Goal: Task Accomplishment & Management: Complete application form

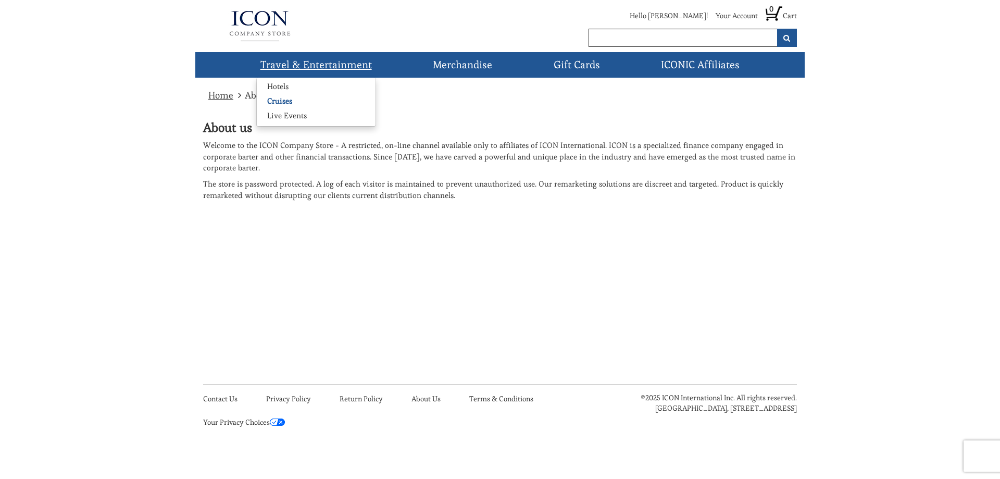
click at [285, 102] on link "Cruises" at bounding box center [280, 101] width 46 height 10
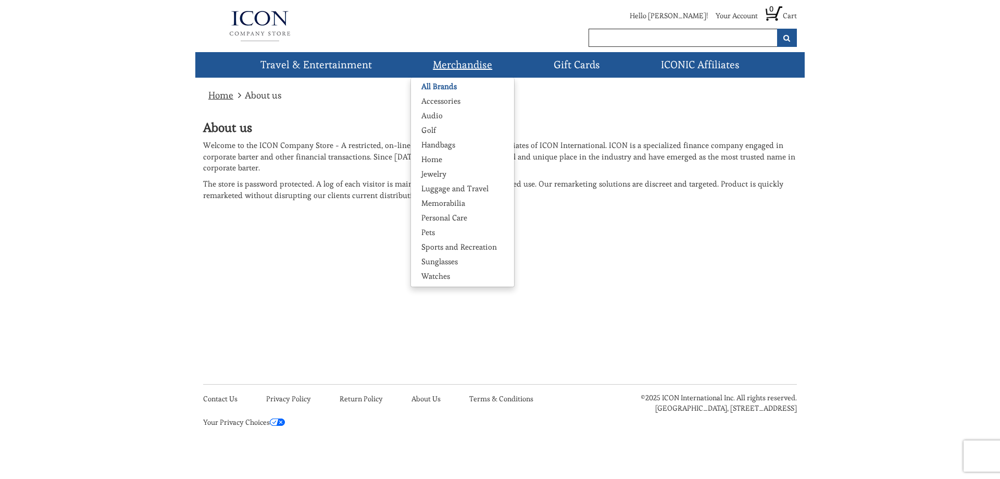
click at [458, 86] on link "All Brands" at bounding box center [439, 86] width 56 height 10
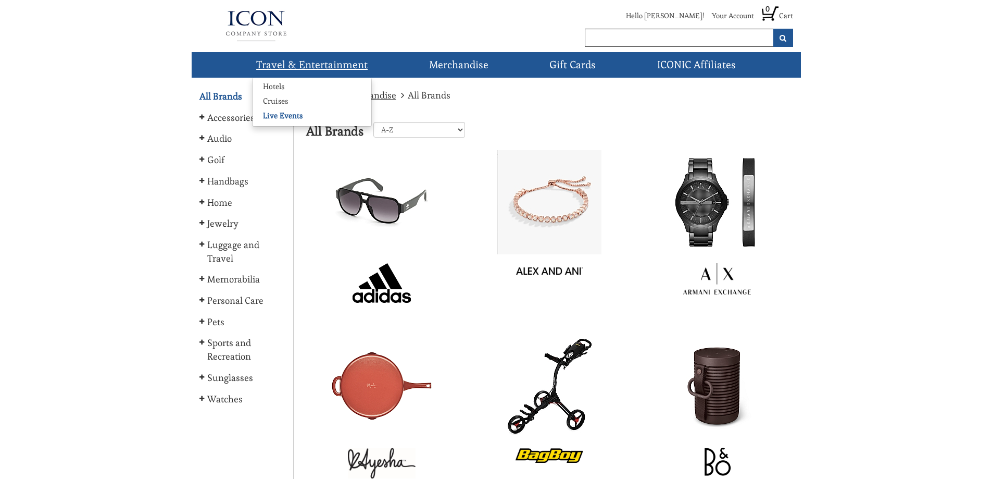
click at [278, 116] on link "Live Events" at bounding box center [283, 115] width 60 height 10
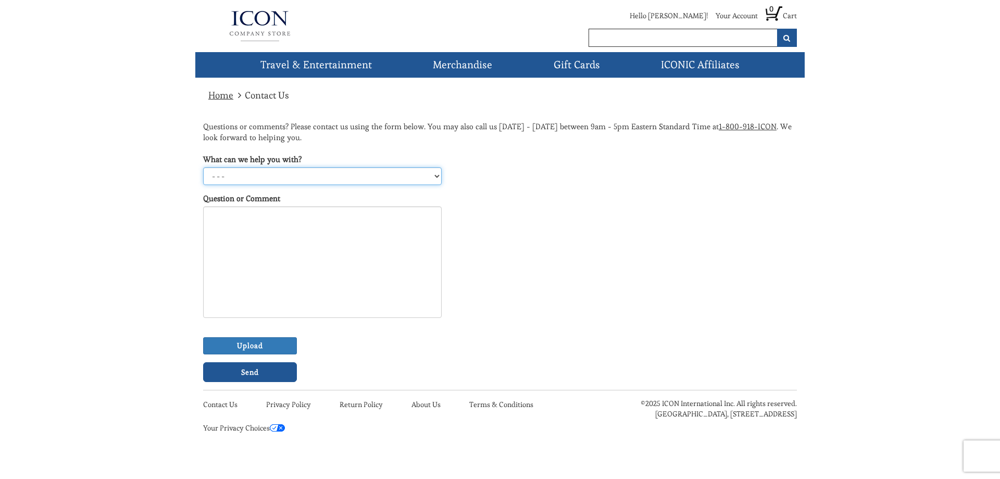
click at [438, 177] on select "- - - Gift Cards Hotels Merchandise Live Events Cruises Other" at bounding box center [322, 176] width 239 height 18
select select "5"
click at [203, 167] on select "- - - Gift Cards Hotels Merchandise Live Events Cruises Other" at bounding box center [322, 176] width 239 height 18
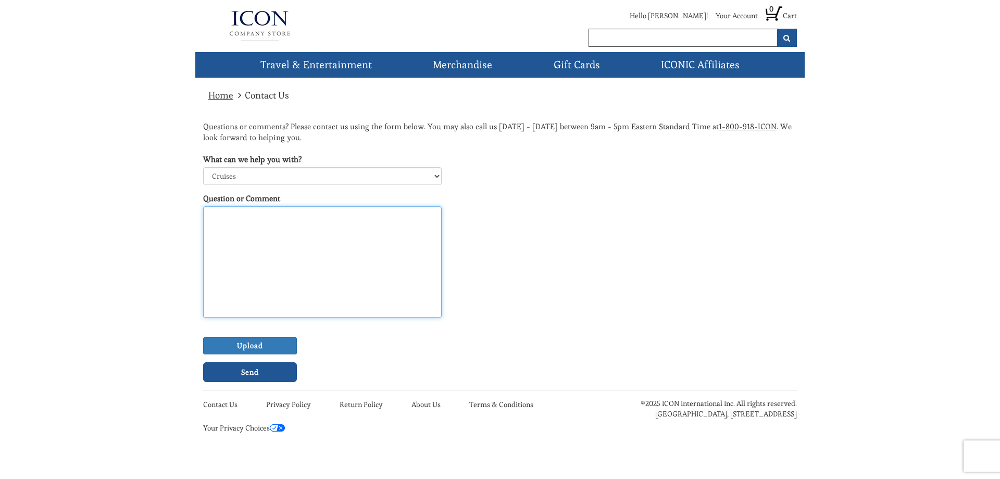
click at [226, 226] on textarea "Question or Comment" at bounding box center [322, 261] width 239 height 111
click at [720, 40] on input "text" at bounding box center [683, 38] width 189 height 18
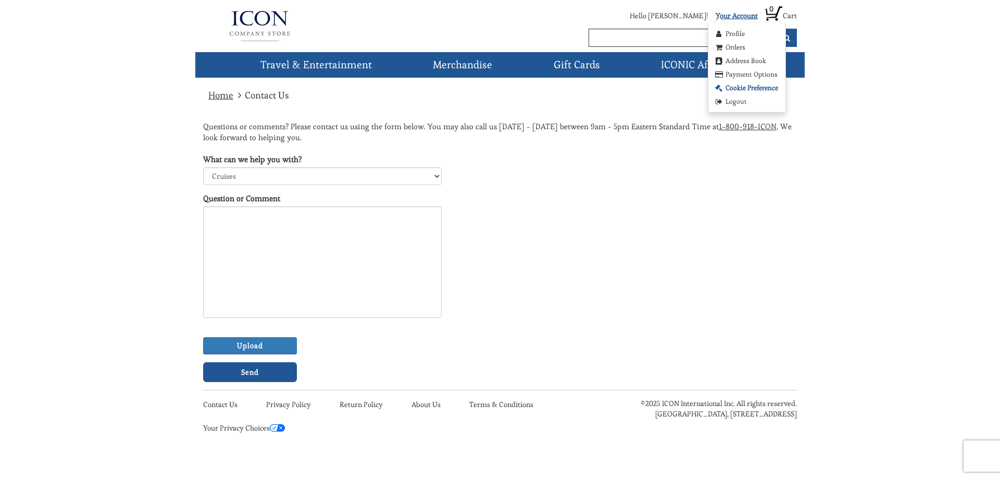
click at [734, 87] on link "Cookie Preference" at bounding box center [746, 88] width 65 height 10
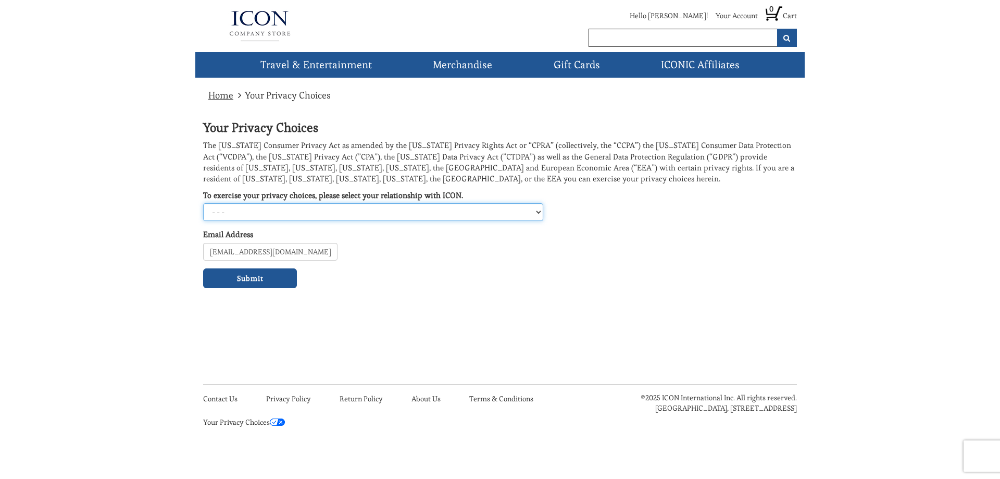
click at [541, 211] on select "- - - [US_STATE] Consumer [US_STATE] Consumer [GEOGRAPHIC_DATA]/EEA Data Subjec…" at bounding box center [373, 212] width 340 height 18
click at [203, 203] on select "- - - [US_STATE] Consumer [US_STATE] Consumer [GEOGRAPHIC_DATA]/EEA Data Subjec…" at bounding box center [373, 212] width 340 height 18
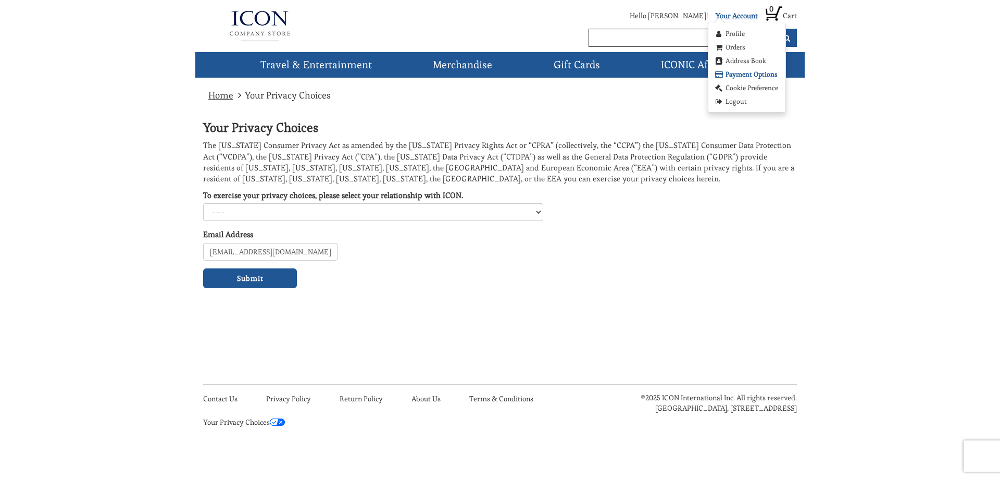
click at [736, 73] on link "Payment Options" at bounding box center [746, 74] width 64 height 10
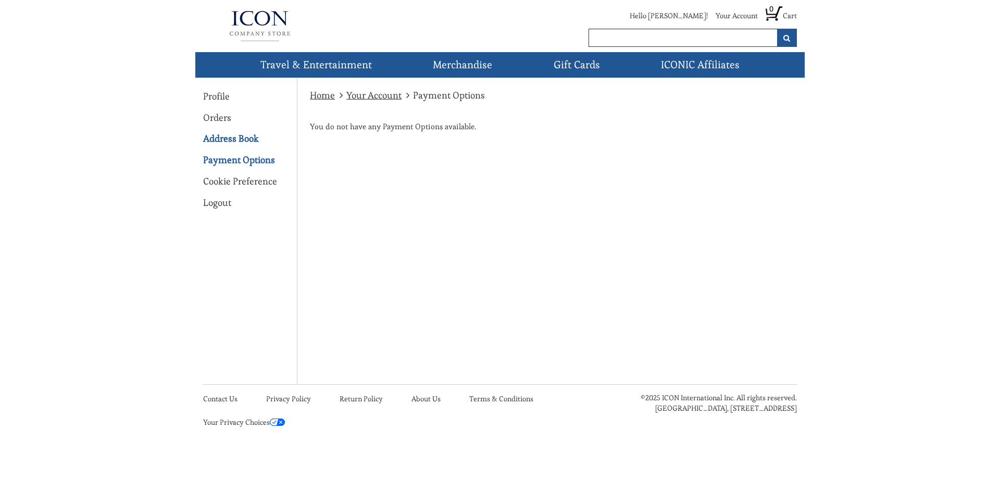
click at [231, 138] on link "Address Book" at bounding box center [231, 139] width 56 height 14
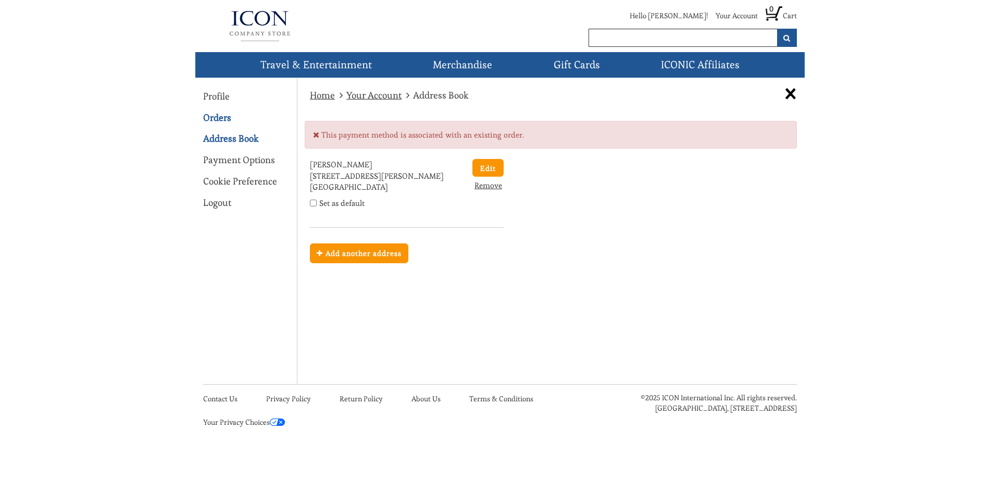
click at [222, 116] on link "Orders" at bounding box center [217, 118] width 28 height 14
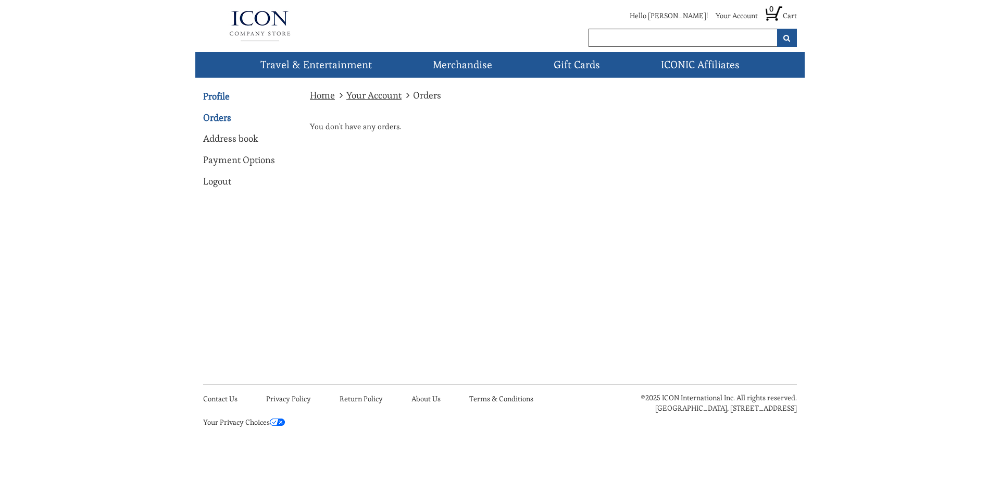
click at [220, 95] on link "Profile" at bounding box center [216, 97] width 27 height 14
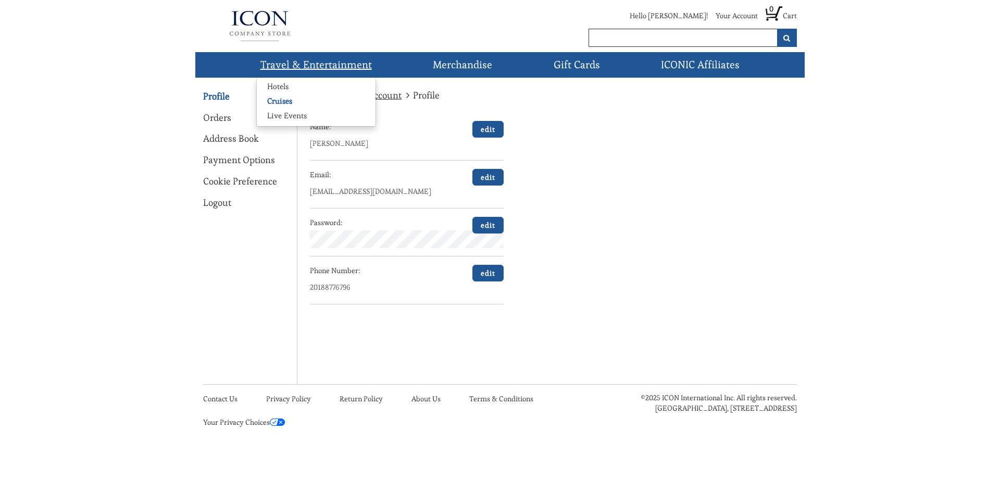
click at [280, 101] on link "Cruises" at bounding box center [280, 101] width 46 height 10
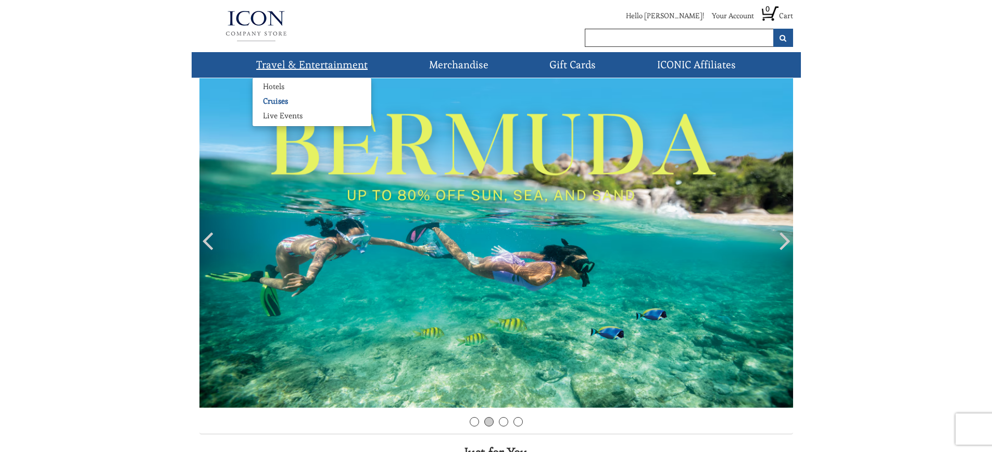
click at [273, 100] on link "Cruises" at bounding box center [276, 101] width 46 height 10
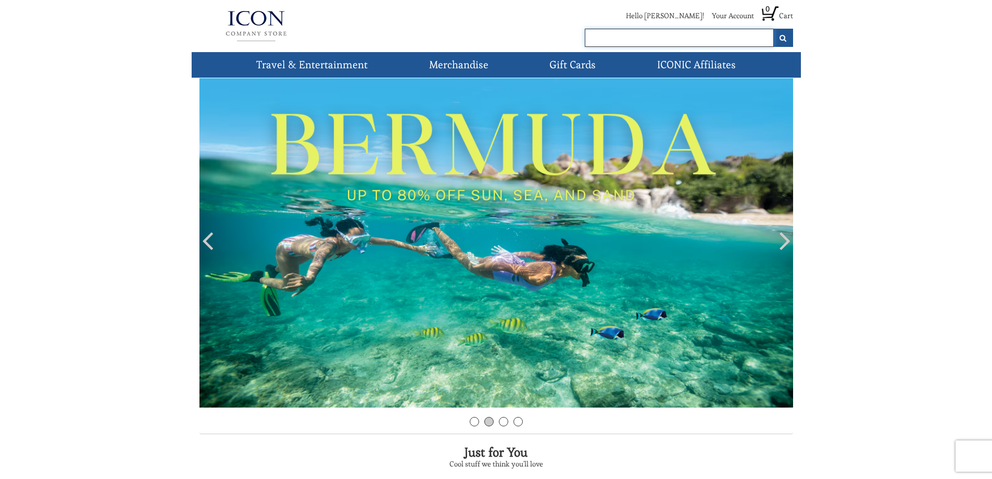
click at [652, 35] on input "text" at bounding box center [679, 38] width 189 height 18
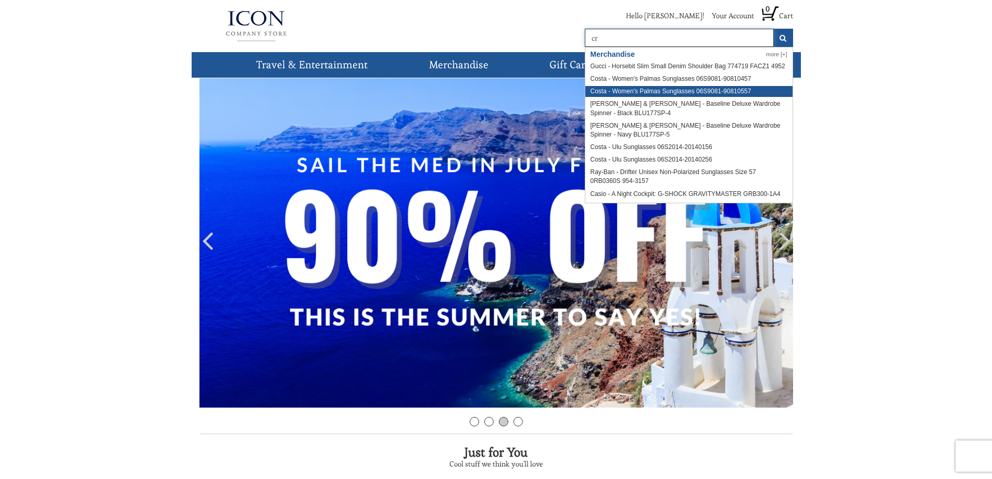
type input "c"
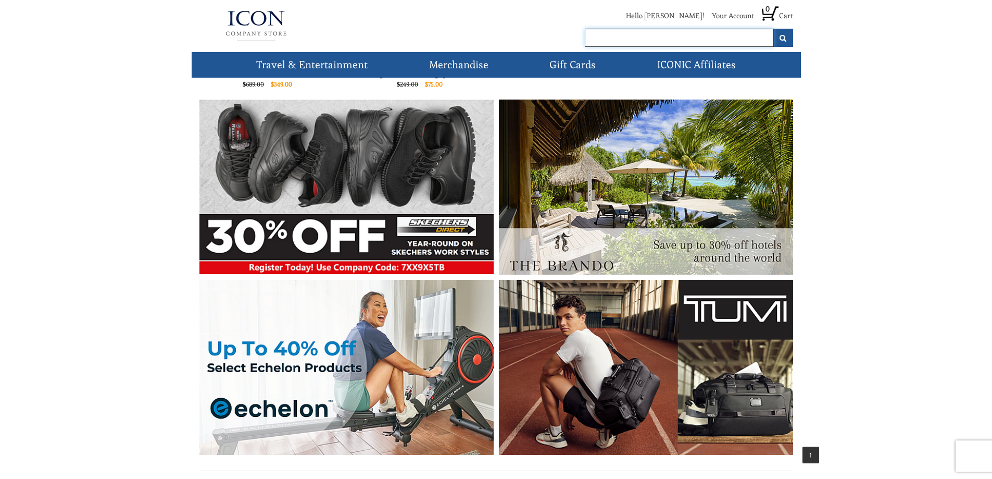
scroll to position [593, 0]
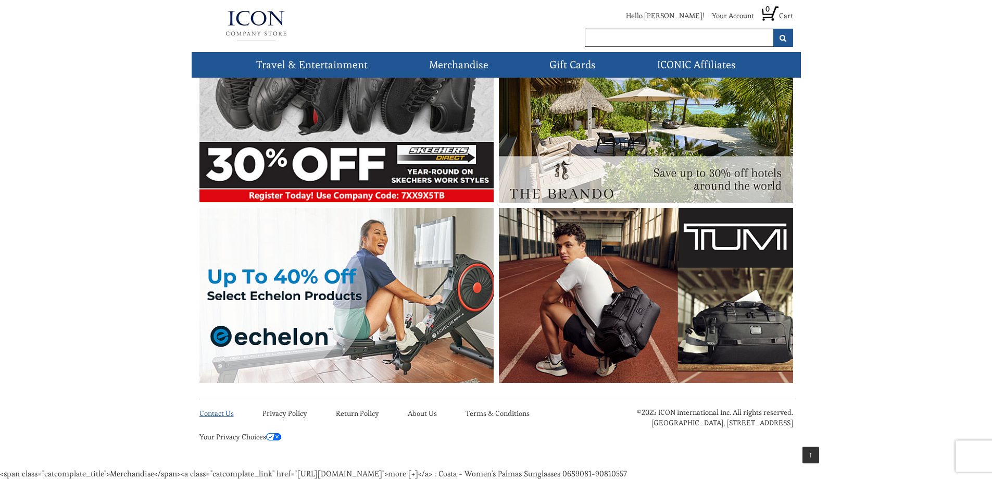
click at [213, 412] on link "Contact Us" at bounding box center [216, 412] width 34 height 9
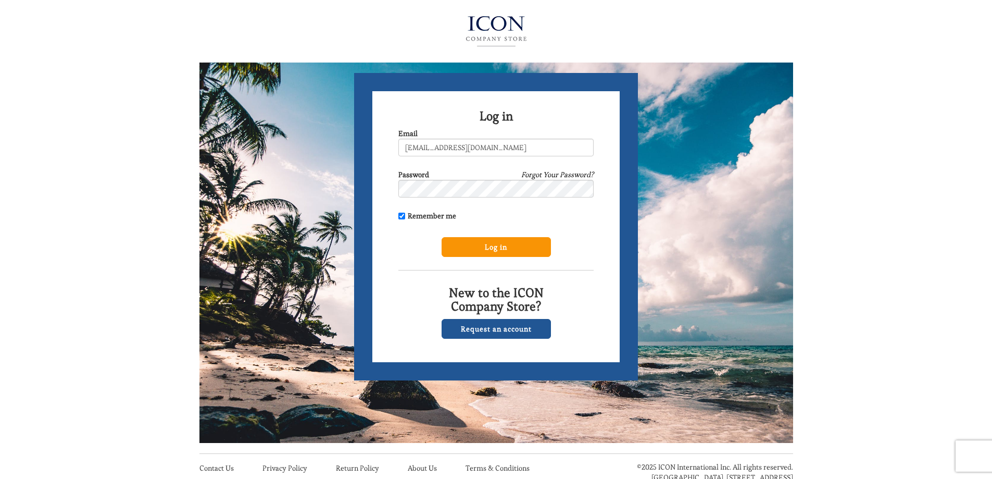
click at [474, 243] on input "Log in" at bounding box center [496, 247] width 109 height 20
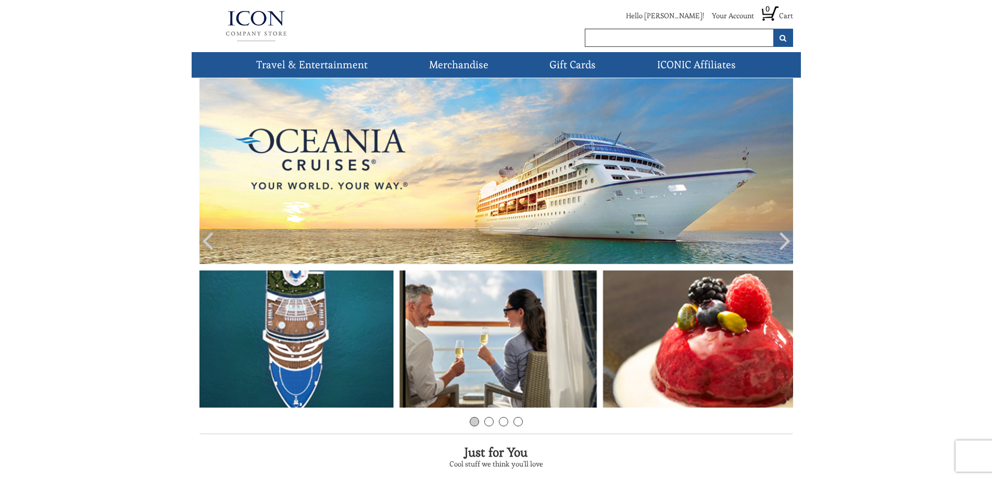
click at [263, 39] on img at bounding box center [256, 26] width 114 height 42
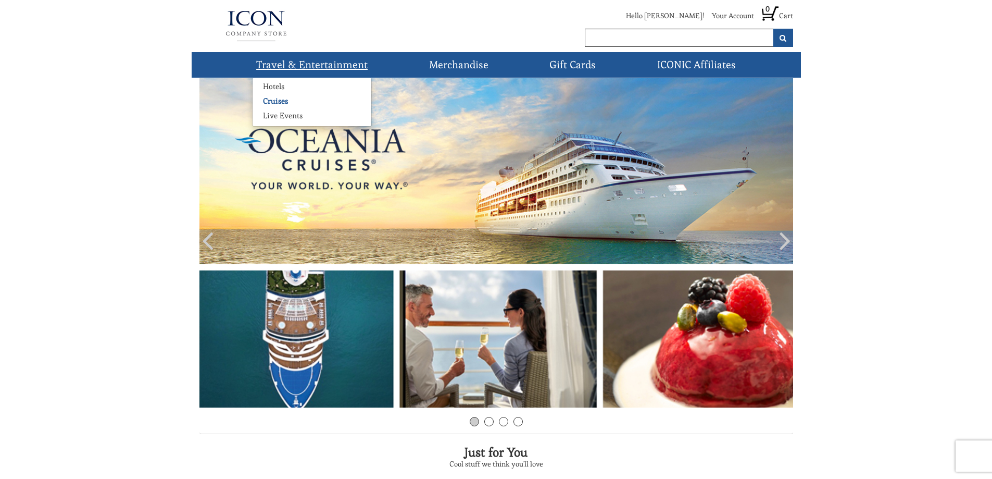
click at [274, 101] on link "Cruises" at bounding box center [276, 101] width 46 height 10
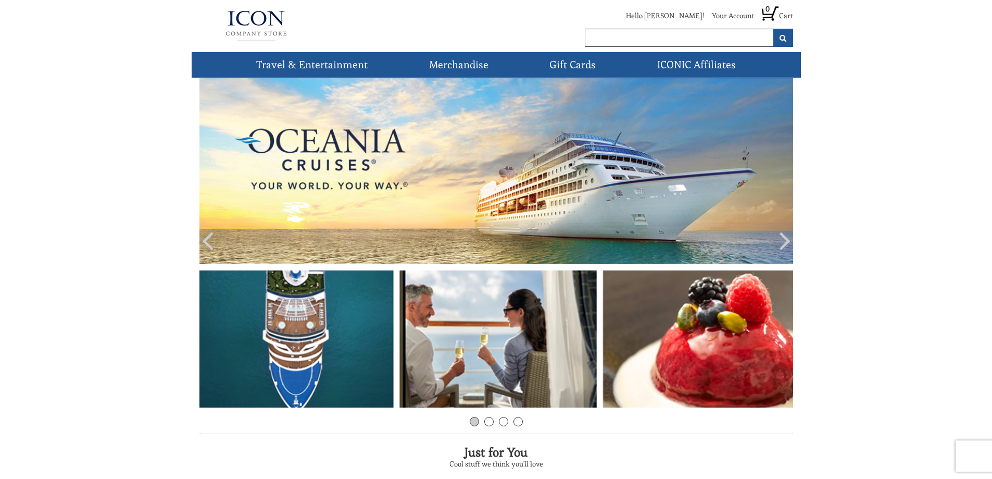
click at [686, 16] on li "Hello [PERSON_NAME]!" at bounding box center [661, 18] width 86 height 16
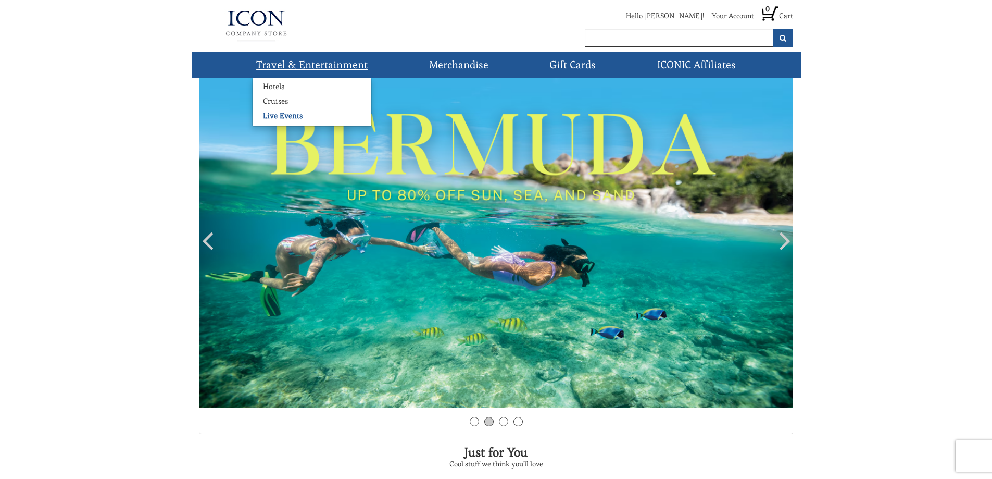
click at [287, 115] on link "Live Events" at bounding box center [283, 115] width 60 height 10
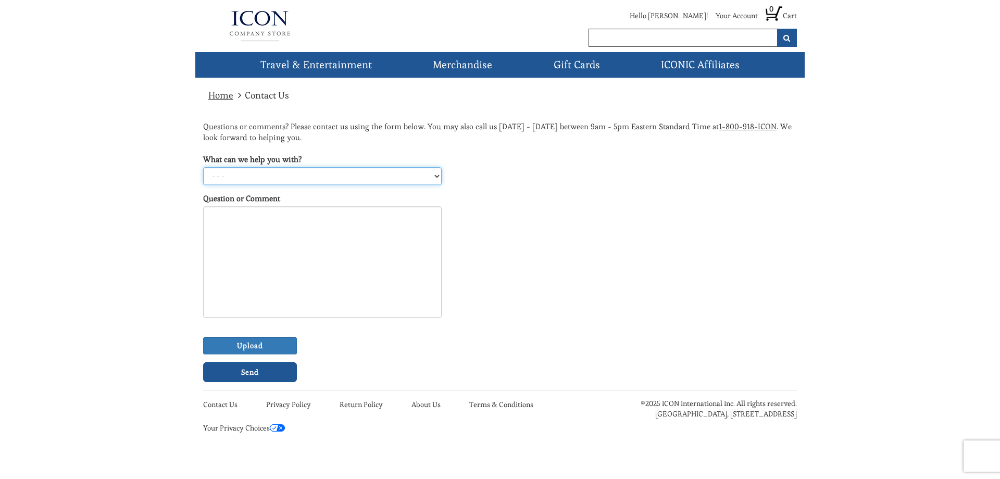
click at [438, 175] on select "- - - Gift Cards Hotels Merchandise Live Events Cruises Other" at bounding box center [322, 176] width 239 height 18
select select "5"
click at [203, 167] on select "- - - Gift Cards Hotels Merchandise Live Events Cruises Other" at bounding box center [322, 176] width 239 height 18
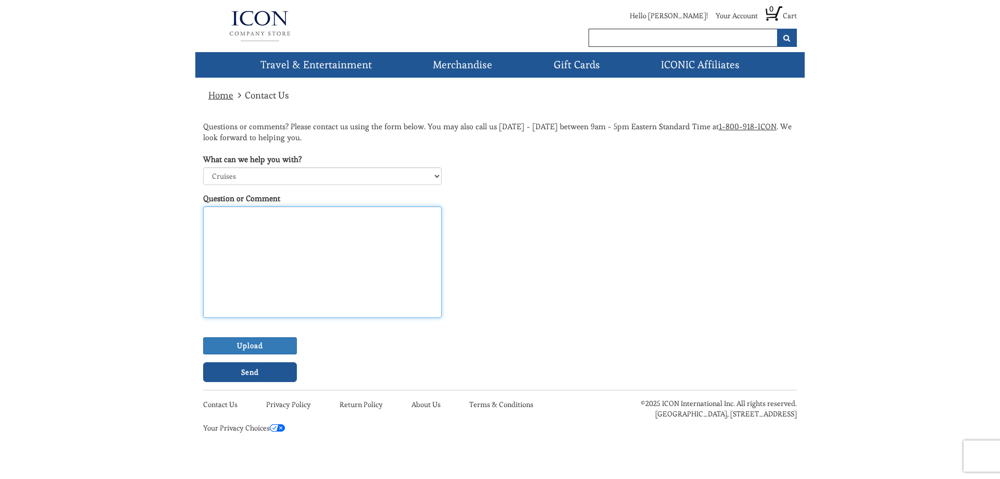
click at [243, 221] on textarea "Question or Comment" at bounding box center [322, 261] width 239 height 111
click at [253, 23] on img at bounding box center [260, 26] width 114 height 42
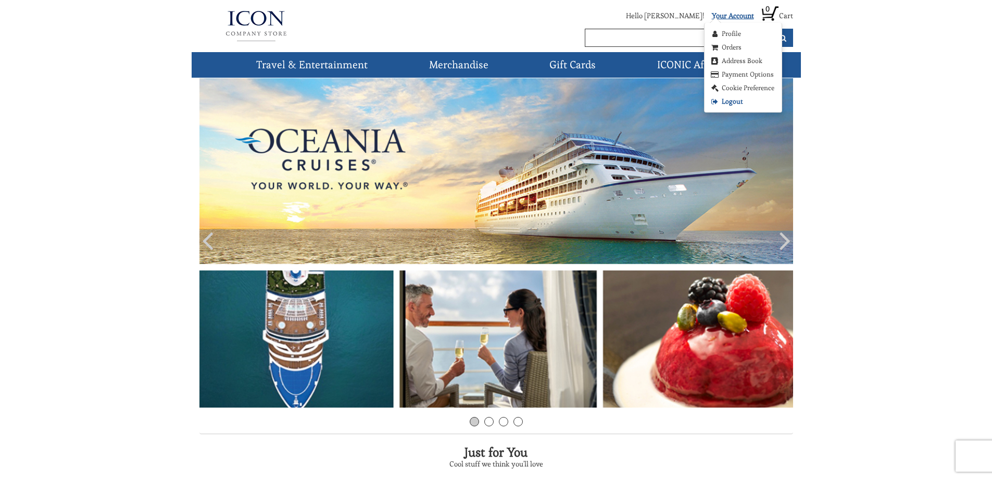
click at [730, 103] on link "Logout" at bounding box center [726, 101] width 33 height 10
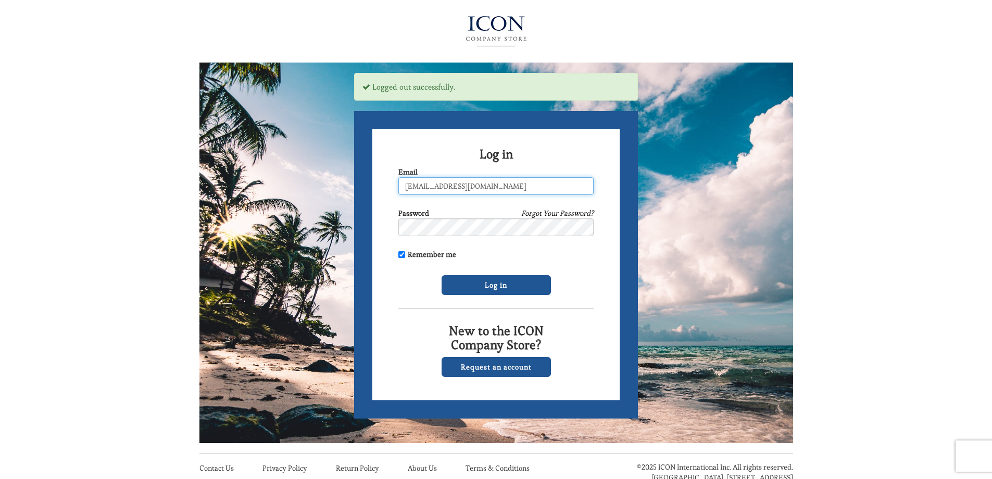
click at [441, 188] on input "[EMAIL_ADDRESS][DOMAIN_NAME]" at bounding box center [495, 186] width 195 height 18
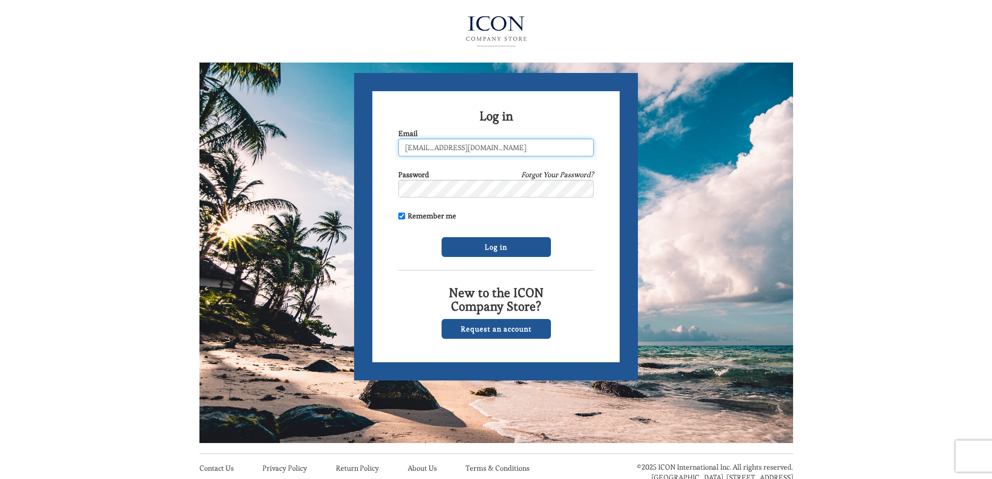
type input "[EMAIL_ADDRESS][DOMAIN_NAME]"
click at [373, 195] on form "Log in Email wgeronimo53@gmail.com Password Forgot Your Password? Remember me L…" at bounding box center [496, 226] width 284 height 307
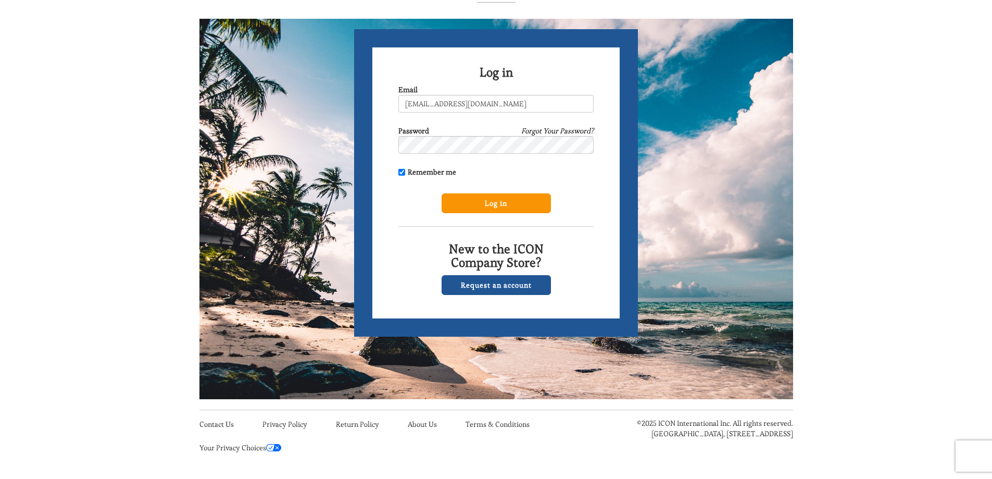
click at [481, 201] on input "Log in" at bounding box center [496, 203] width 109 height 20
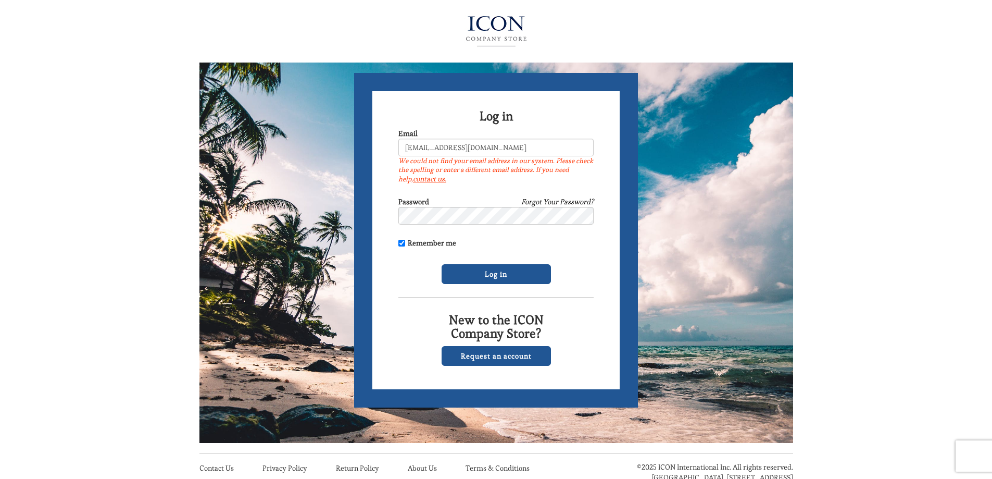
click at [578, 198] on link "Forgot Your Password?" at bounding box center [557, 201] width 72 height 10
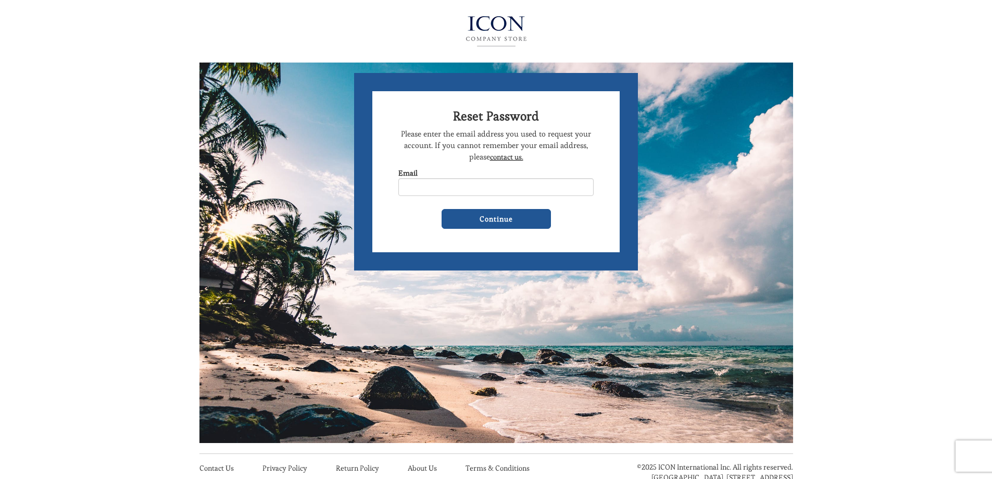
click at [421, 188] on input "Email" at bounding box center [495, 187] width 195 height 18
type input "[EMAIL_ADDRESS][DOMAIN_NAME]"
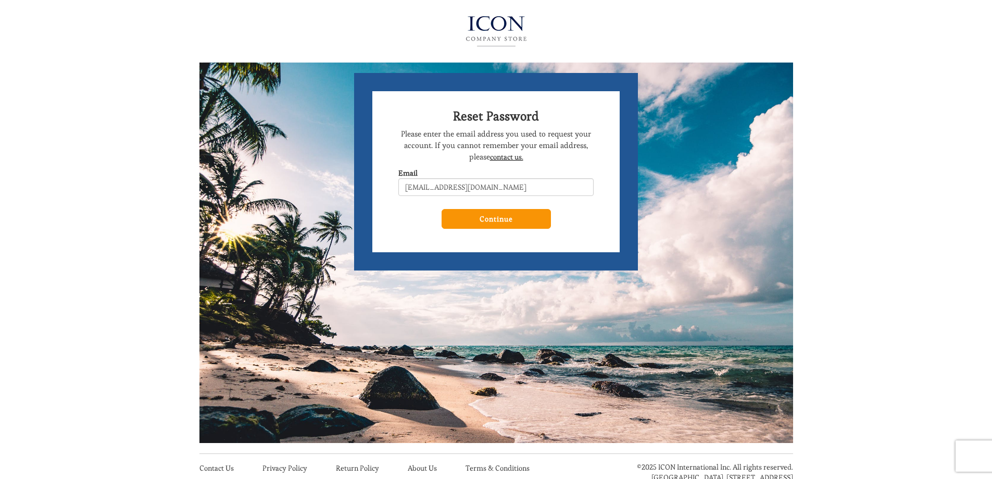
click at [488, 221] on input "Continue" at bounding box center [496, 219] width 109 height 20
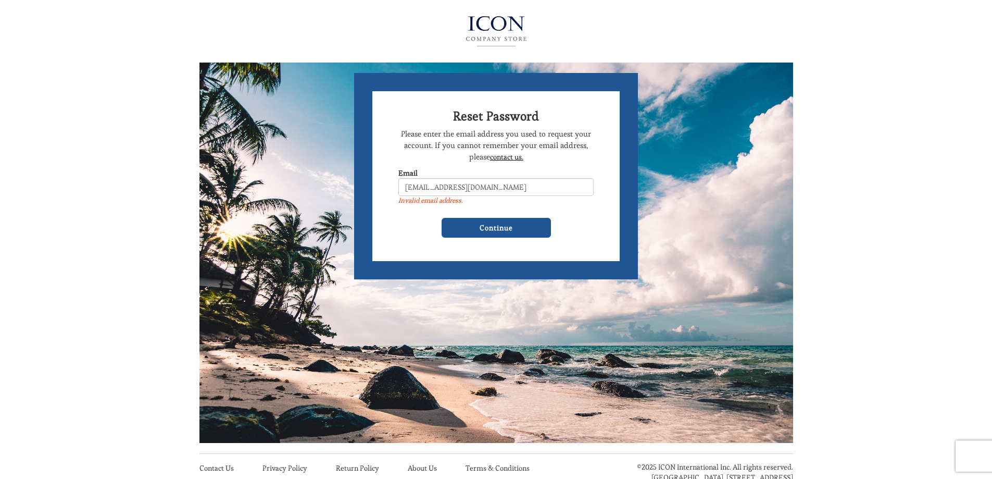
drag, startPoint x: 455, startPoint y: 187, endPoint x: 389, endPoint y: 189, distance: 66.2
click at [389, 189] on form "Reset Password Please enter the email address you used to request your account.…" at bounding box center [496, 176] width 284 height 206
click at [454, 188] on input "[EMAIL_ADDRESS][DOMAIN_NAME]" at bounding box center [495, 187] width 195 height 18
drag, startPoint x: 456, startPoint y: 188, endPoint x: 351, endPoint y: 193, distance: 105.4
click at [352, 193] on div "Reset Password Please enter the email address you used to request your account.…" at bounding box center [495, 145] width 299 height 290
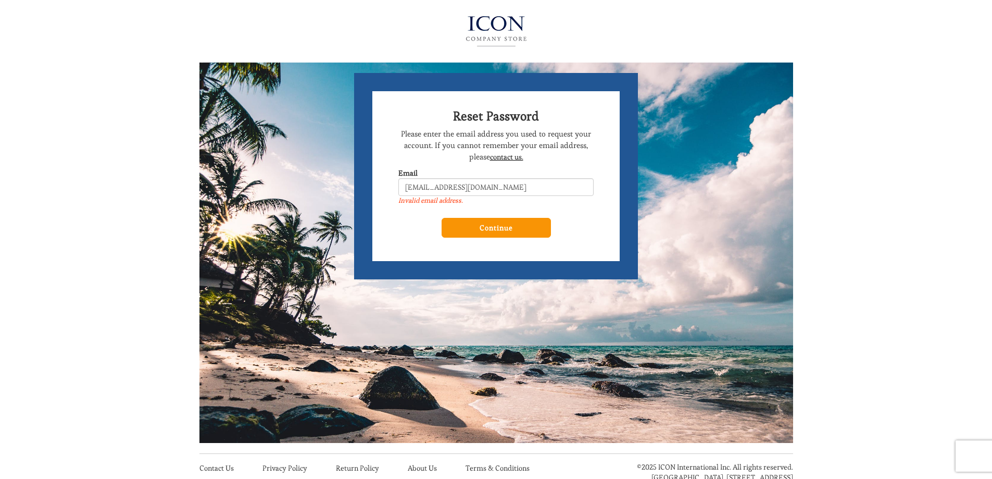
type input "wgeronimo53@GMAIL.COM"
click at [491, 222] on input "Continue" at bounding box center [496, 228] width 109 height 20
drag, startPoint x: 455, startPoint y: 185, endPoint x: 565, endPoint y: 189, distance: 110.0
click at [560, 185] on input "wgeronimo53@GMAIL.COM" at bounding box center [495, 187] width 195 height 18
type input "[EMAIL_ADDRESS][DOMAIN_NAME]"
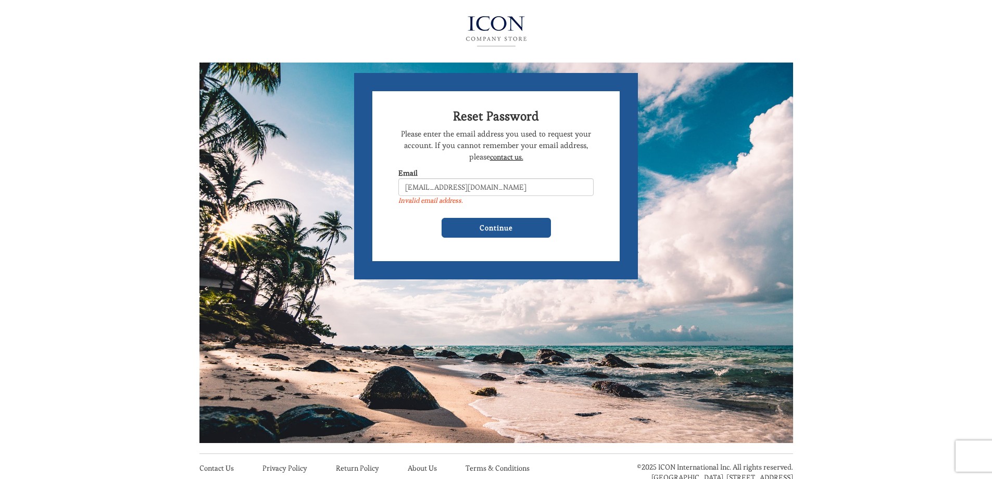
click at [619, 171] on form "Reset Password Please enter the email address you used to request your account.…" at bounding box center [496, 176] width 284 height 206
click at [514, 226] on input "Continue" at bounding box center [496, 228] width 109 height 20
click at [457, 201] on label "Invalid email address." at bounding box center [495, 200] width 195 height 9
click at [457, 196] on input "[EMAIL_ADDRESS][DOMAIN_NAME]" at bounding box center [495, 187] width 195 height 18
click at [457, 201] on label "Invalid email address." at bounding box center [495, 200] width 195 height 9
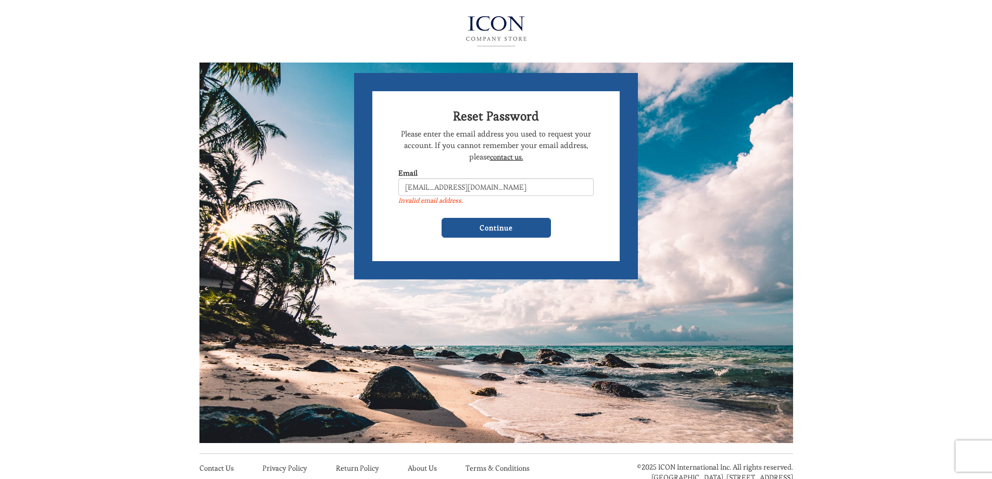
click at [457, 196] on input "wgeronimo53@gmail.com" at bounding box center [495, 187] width 195 height 18
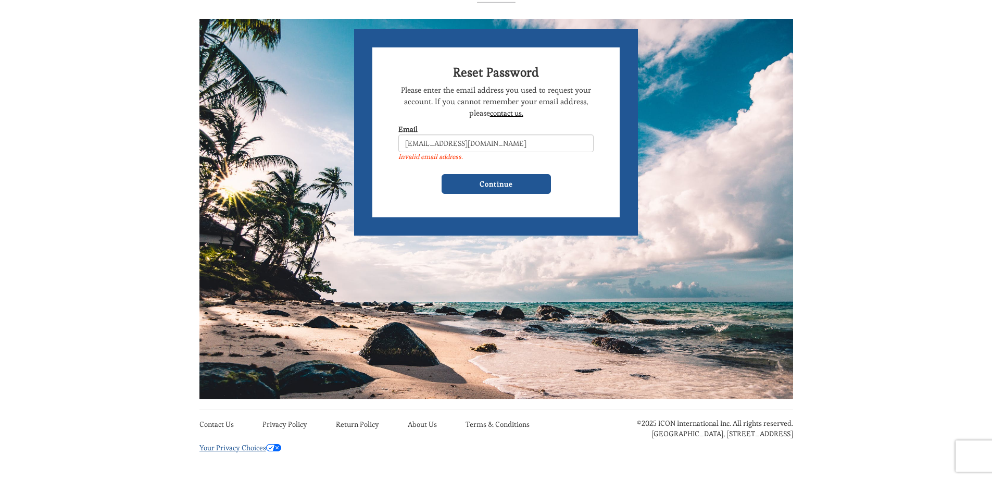
click at [270, 447] on img at bounding box center [273, 447] width 15 height 7
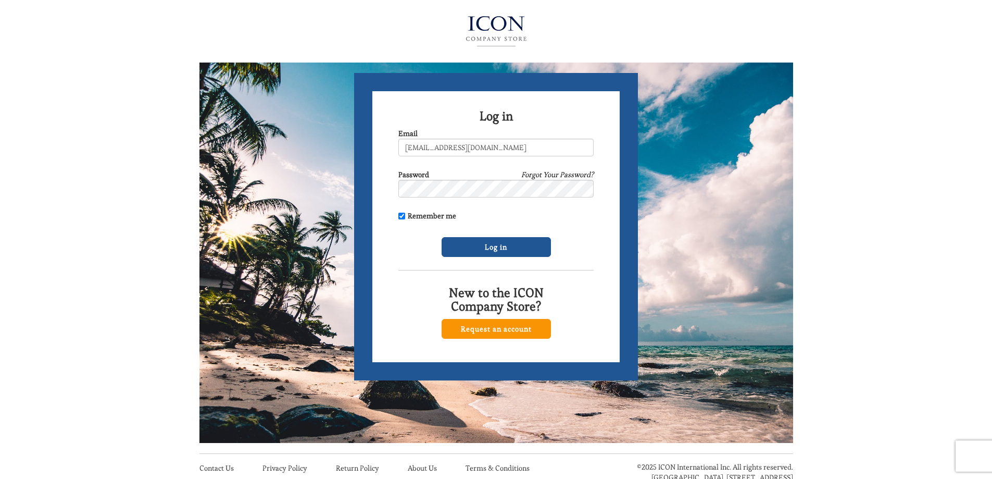
click at [498, 326] on link "Request an account" at bounding box center [496, 329] width 109 height 20
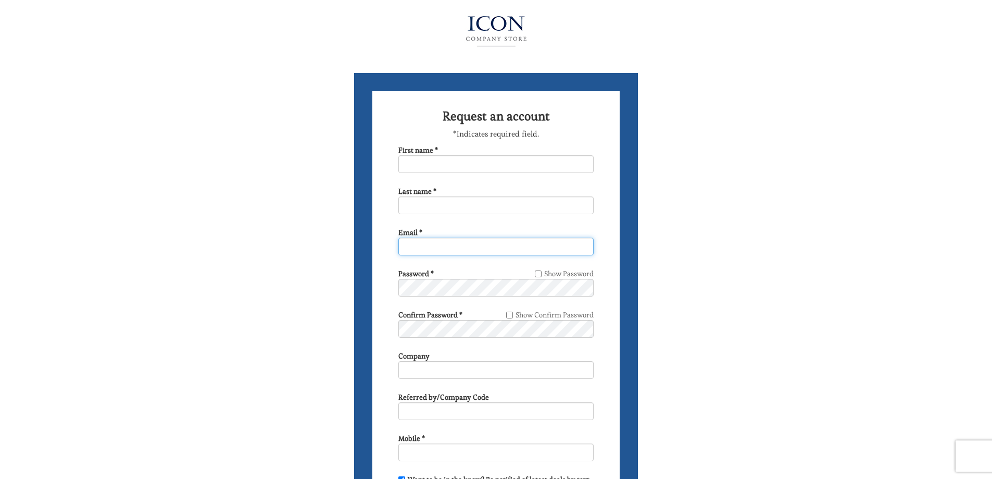
type input "[EMAIL_ADDRESS][DOMAIN_NAME]"
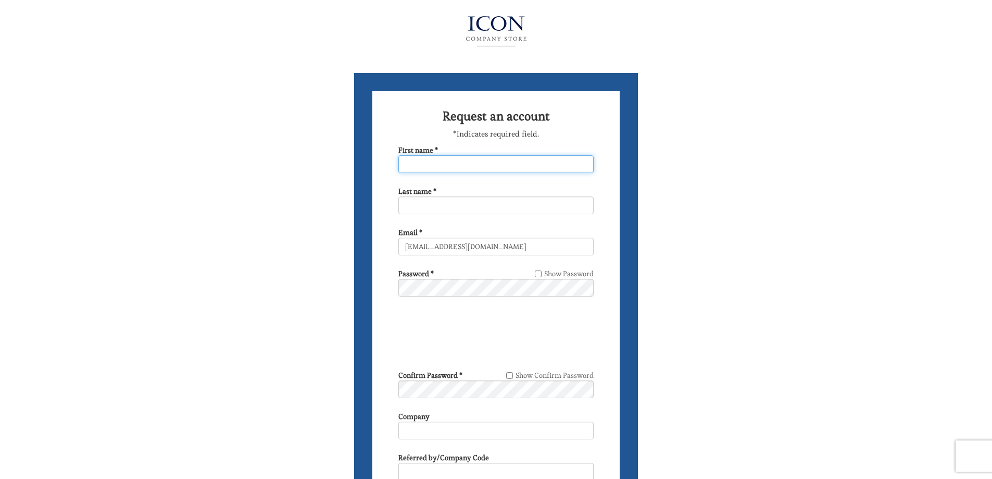
click at [469, 167] on input "First name *" at bounding box center [495, 164] width 195 height 18
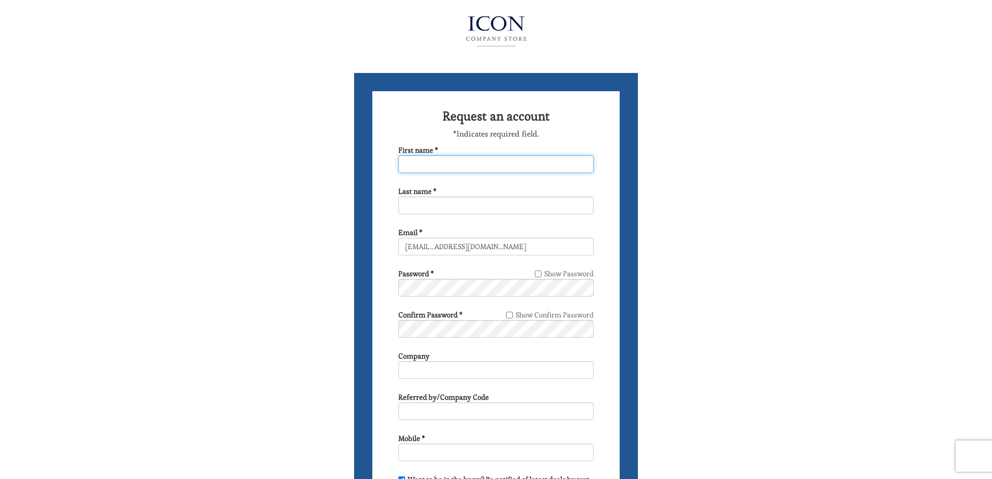
type input "William"
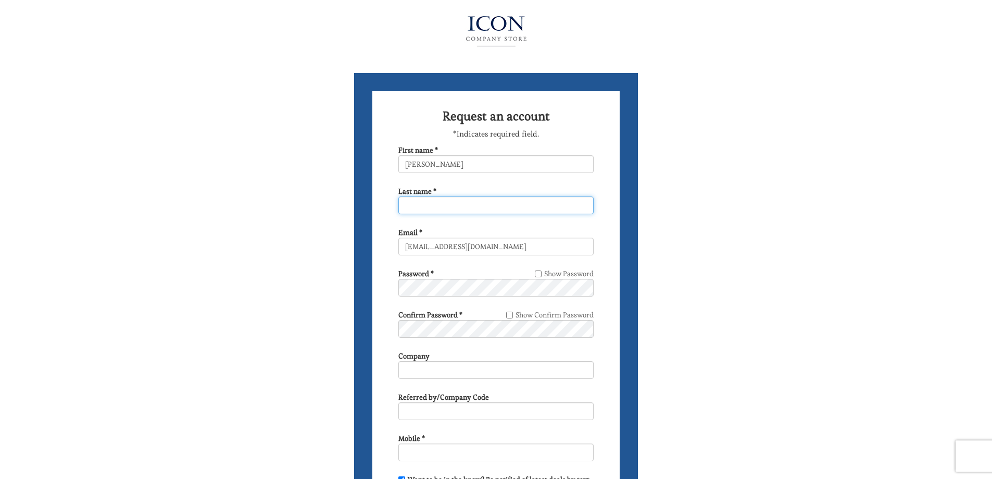
type input "Geronimo"
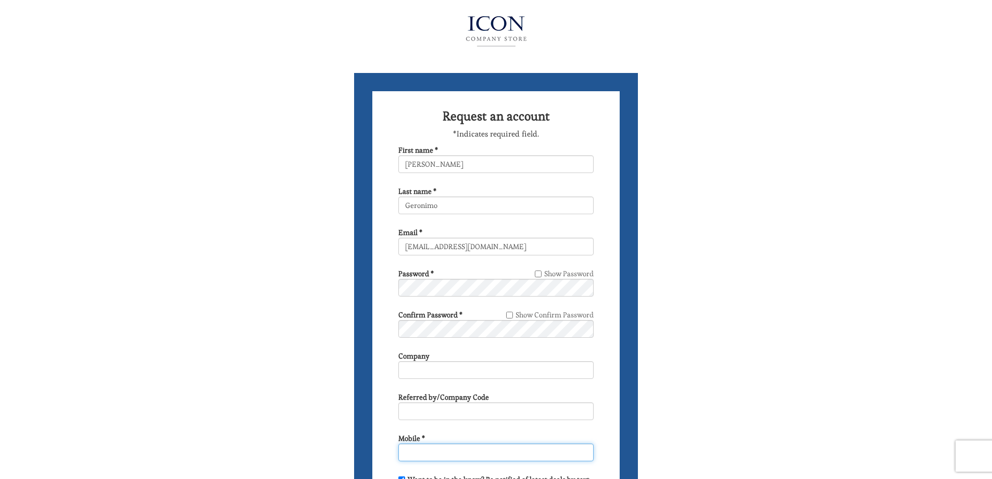
type input "2016698633"
type input "1195 Shenandoah Court"
select select "FL"
type input "Marco Island"
type input "34145"
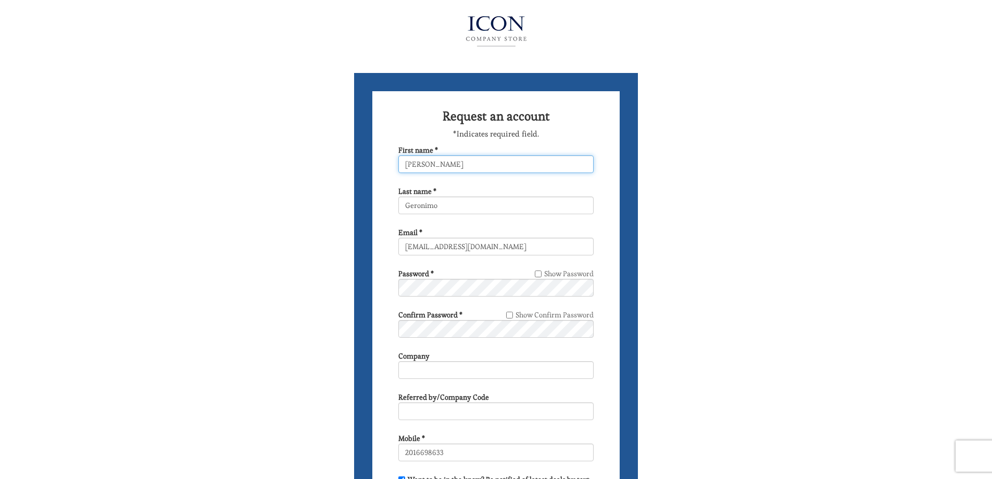
type input "William F"
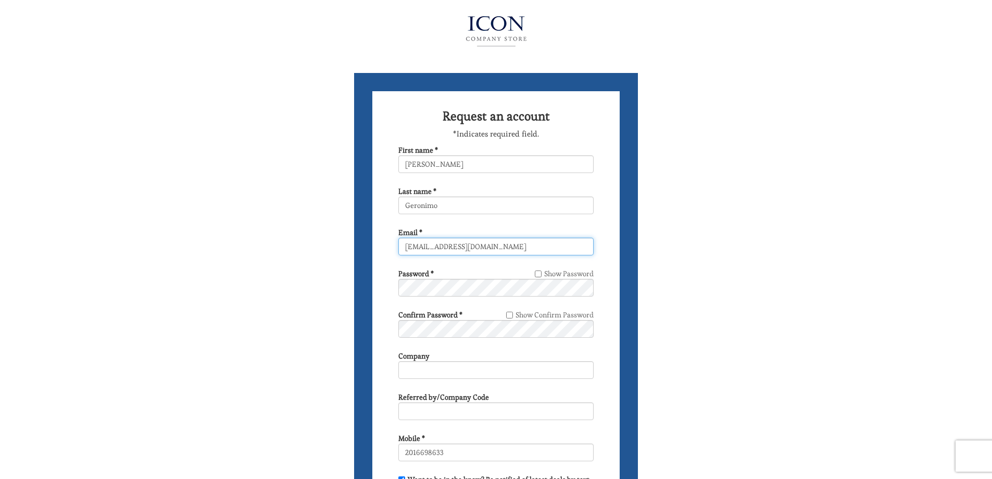
click at [442, 248] on input "wgeronimo@gmail.com" at bounding box center [495, 247] width 195 height 18
type input "wgeronimo53@gmail.com"
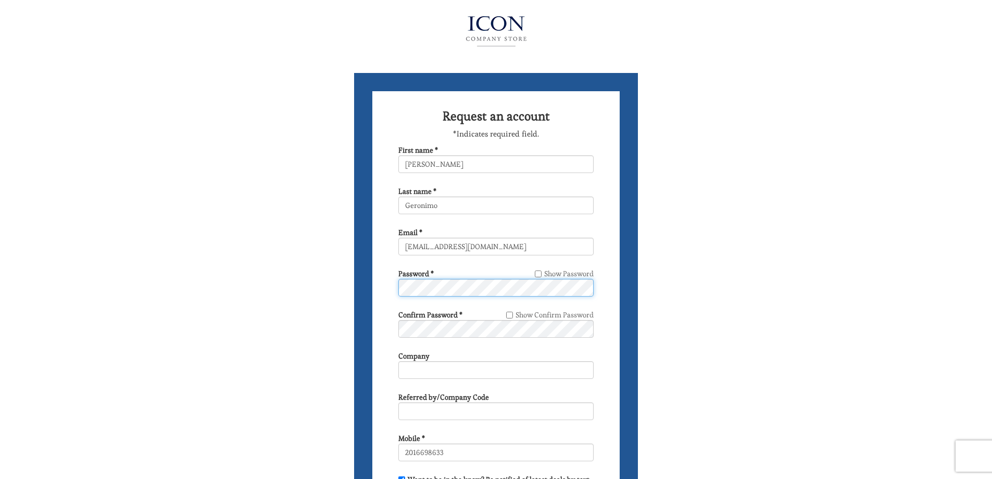
click at [377, 290] on form "Request an account *Indicates required field. First name * William F Last name …" at bounding box center [496, 414] width 284 height 682
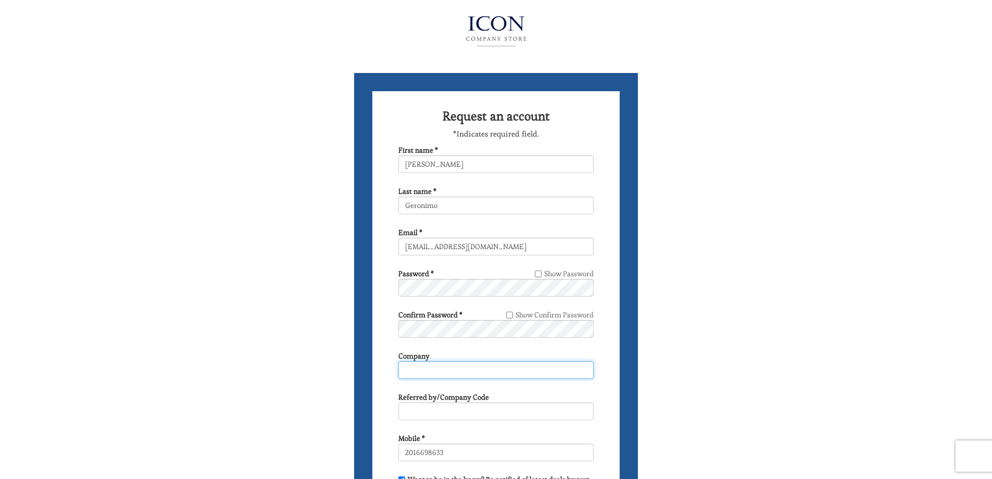
click at [416, 372] on input "Company" at bounding box center [495, 370] width 195 height 18
type input "EDA"
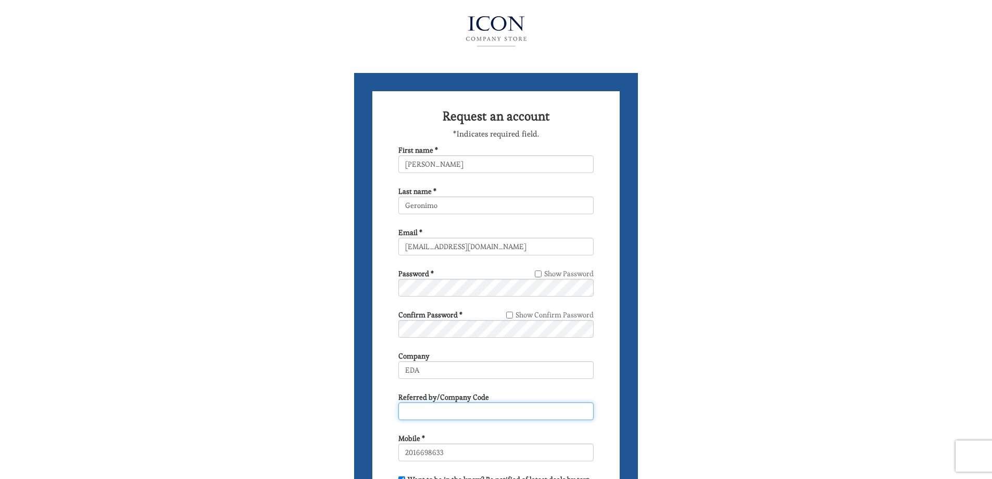
type input "EDA"
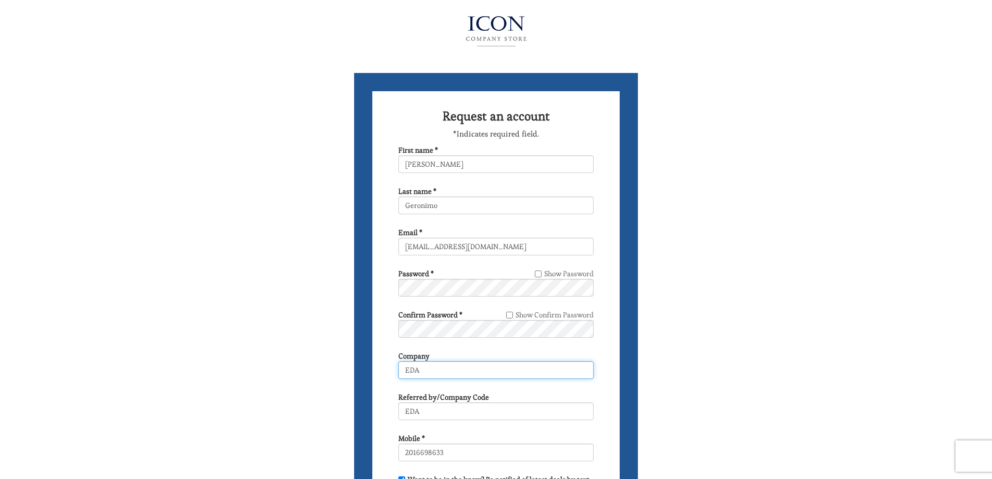
scroll to position [156, 0]
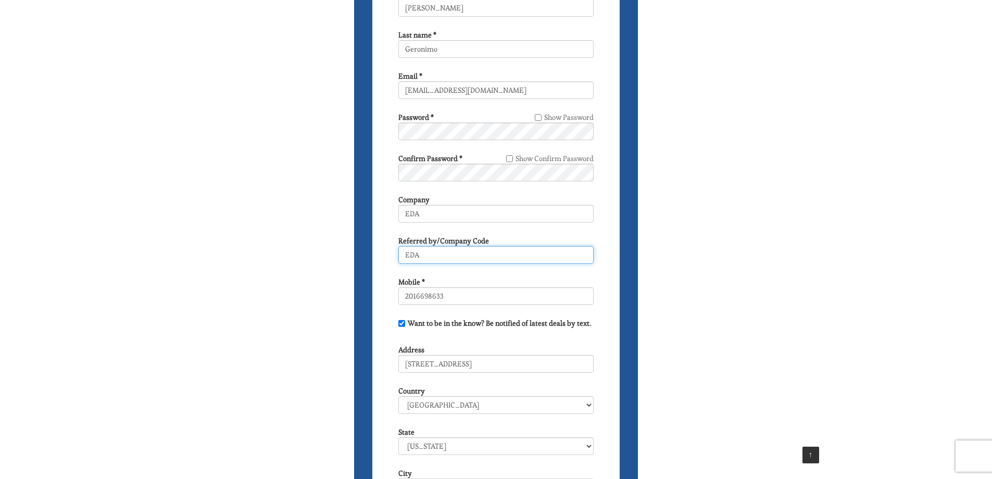
drag, startPoint x: 429, startPoint y: 256, endPoint x: 392, endPoint y: 257, distance: 37.5
click at [392, 257] on form "Request an account *Indicates required field. First name * William F Last name …" at bounding box center [496, 258] width 284 height 682
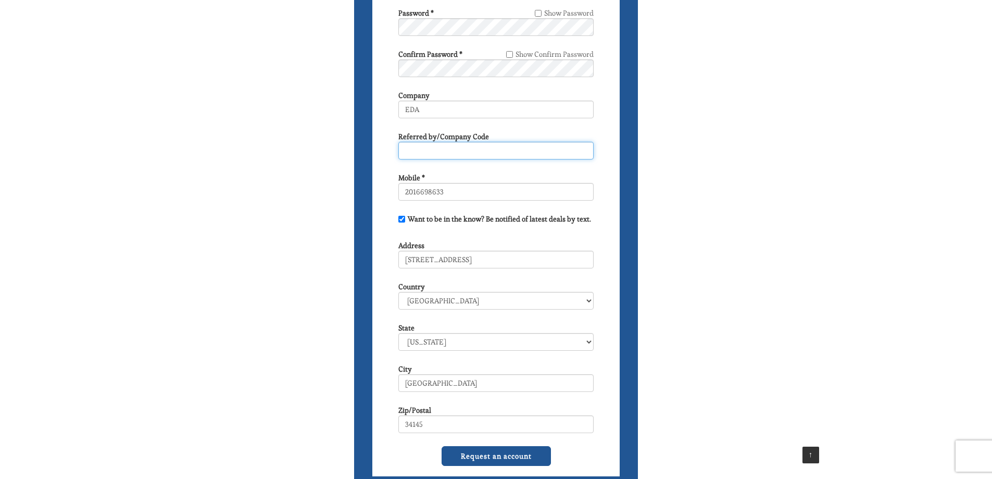
scroll to position [365, 0]
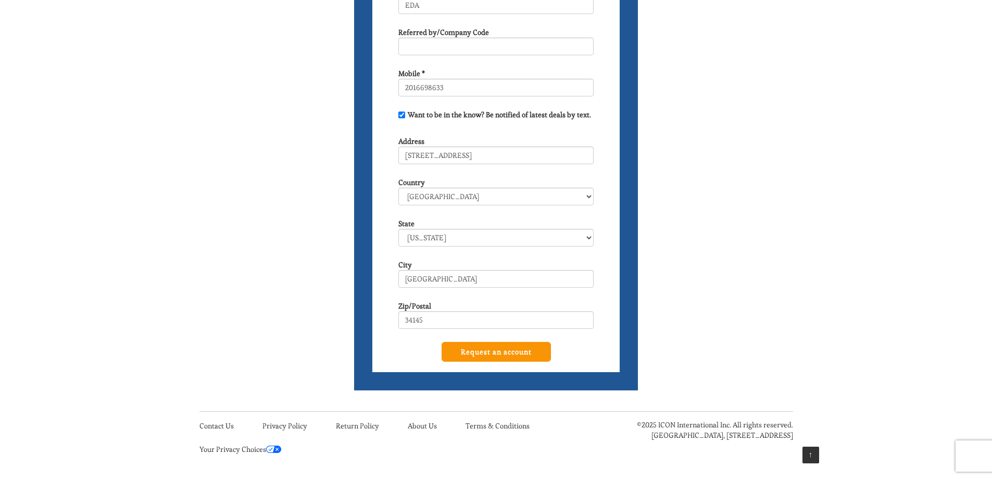
click at [500, 351] on input "Request an account" at bounding box center [496, 352] width 109 height 20
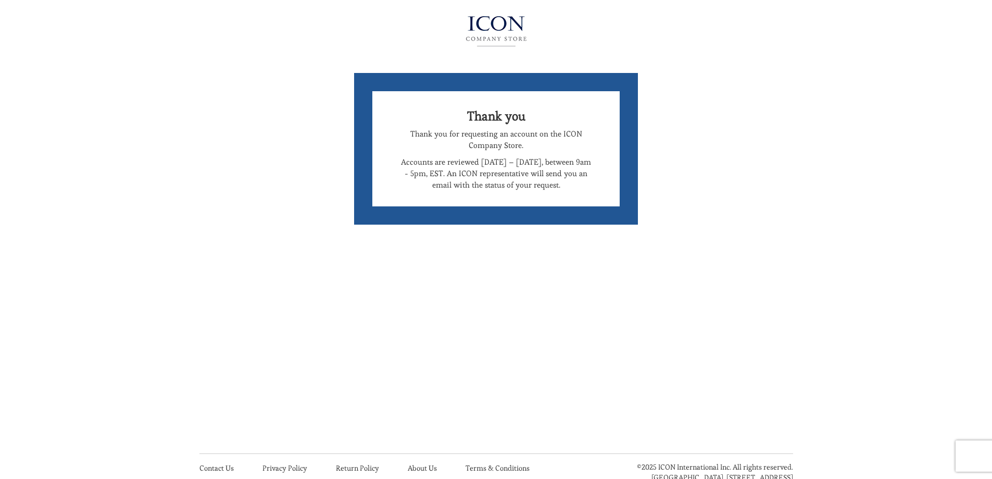
click at [577, 186] on p "Accounts are reviewed [DATE] – [DATE], between 9am - 5pm, EST. An ICON represen…" at bounding box center [495, 173] width 195 height 34
click at [497, 38] on img at bounding box center [497, 31] width 114 height 42
